Goal: Task Accomplishment & Management: Use online tool/utility

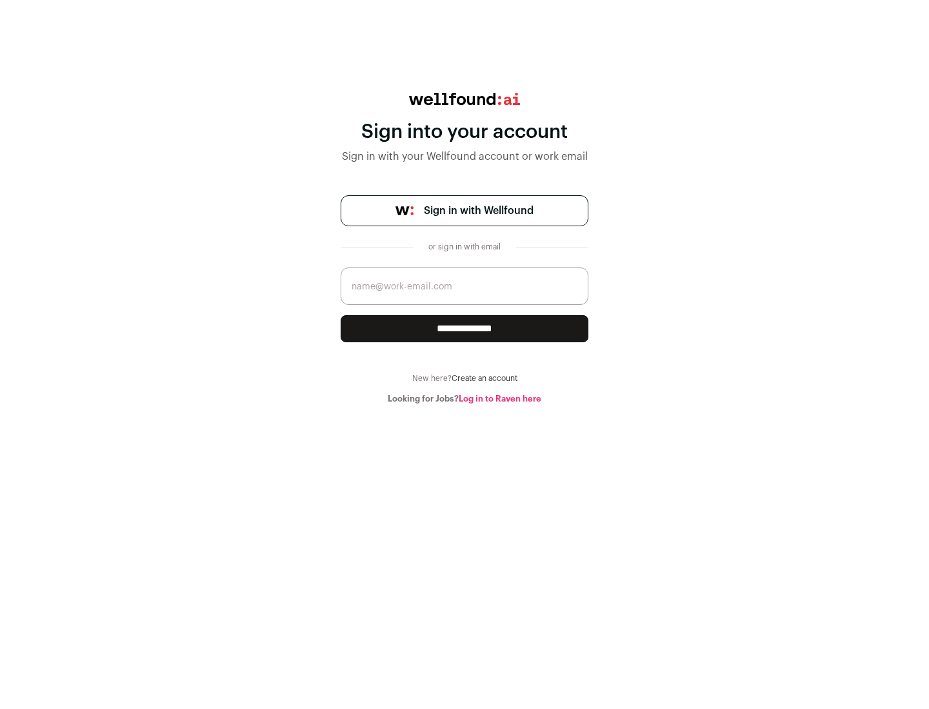
click at [478, 211] on span "Sign in with Wellfound" at bounding box center [479, 210] width 110 height 15
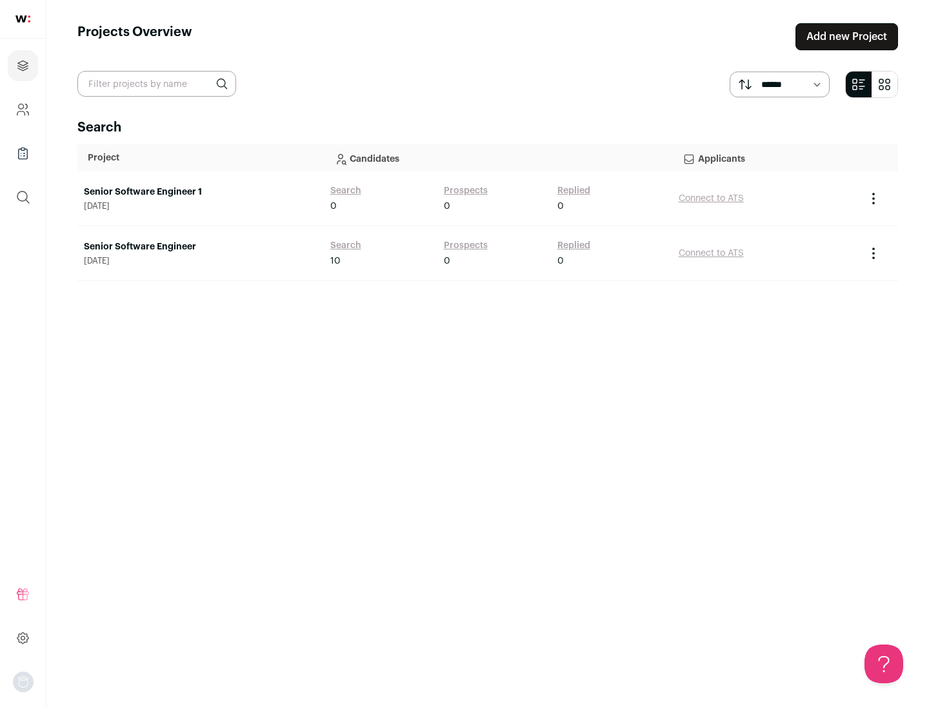
click at [200, 247] on link "Senior Software Engineer" at bounding box center [200, 247] width 233 height 13
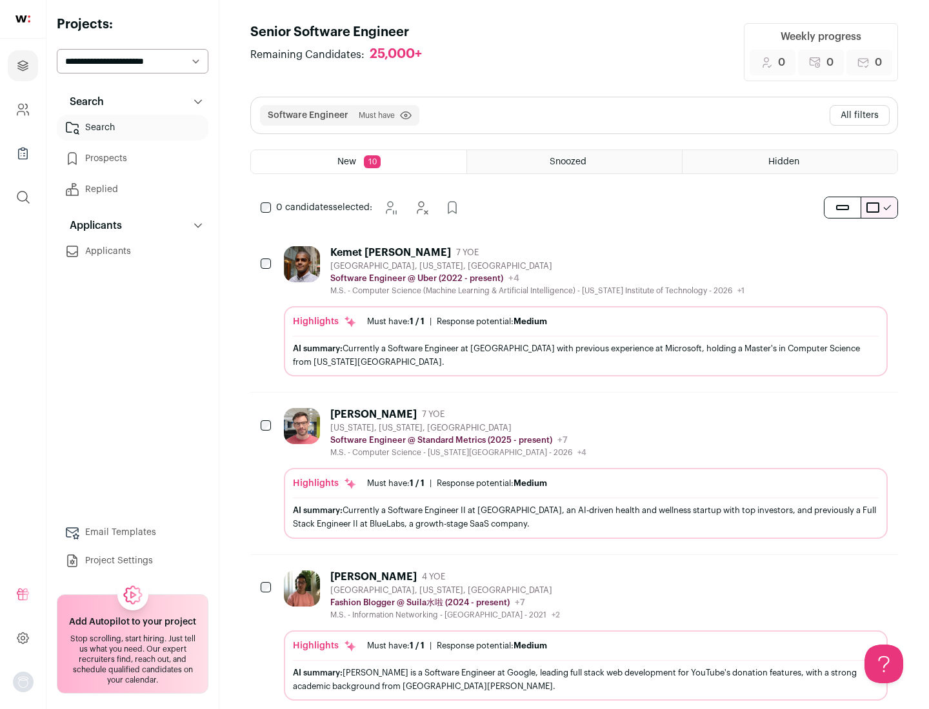
click at [574, 311] on div "Highlights Must have: 1 / 1 How many must haves have been fulfilled? | Response…" at bounding box center [586, 341] width 604 height 70
